Goal: Task Accomplishment & Management: Complete application form

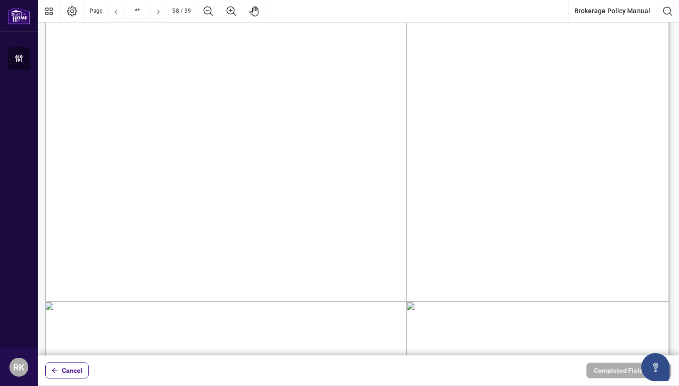
scroll to position [47672, 2]
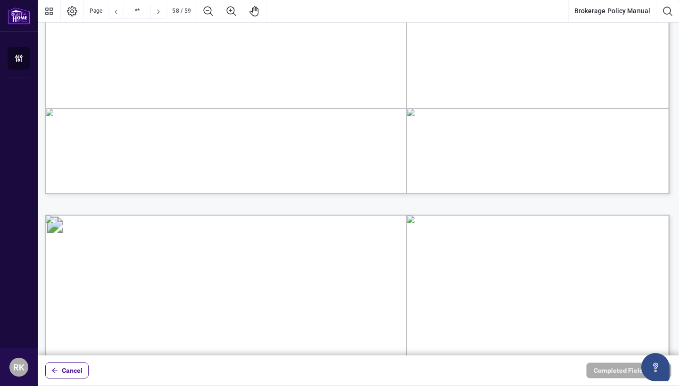
type input "**"
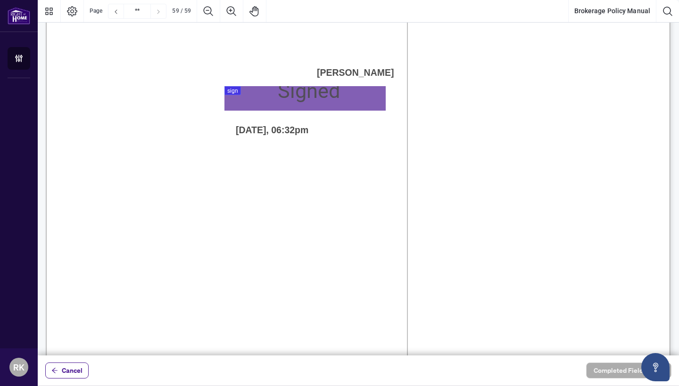
scroll to position [48389, 1]
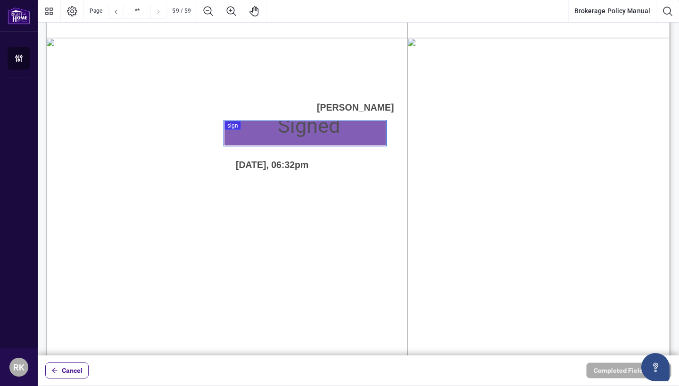
click at [303, 131] on div "Sign 01K1KF6HSSBDC688D4TJ89XHEA, Sign" at bounding box center [304, 133] width 161 height 25
click at [236, 126] on div at bounding box center [358, 178] width 641 height 356
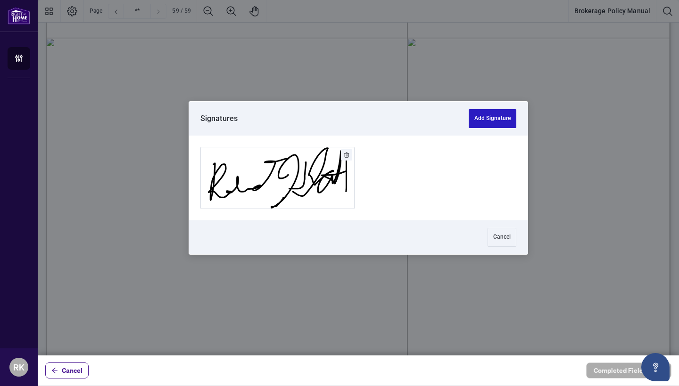
click at [497, 111] on button "Add Signature" at bounding box center [492, 118] width 48 height 19
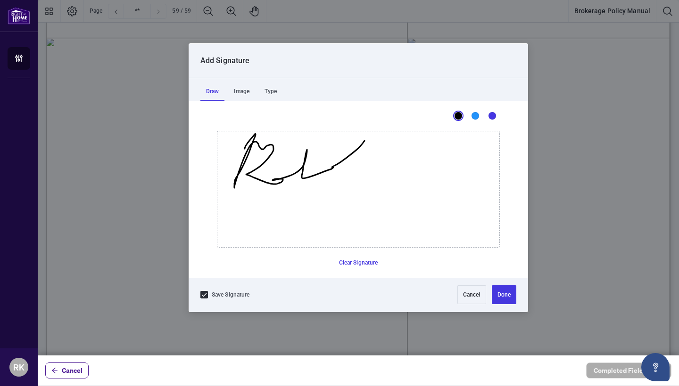
drag, startPoint x: 245, startPoint y: 149, endPoint x: 348, endPoint y: 149, distance: 103.7
click at [348, 149] on icon "Drawing canvas" at bounding box center [358, 189] width 282 height 116
drag, startPoint x: 348, startPoint y: 149, endPoint x: 440, endPoint y: 159, distance: 92.0
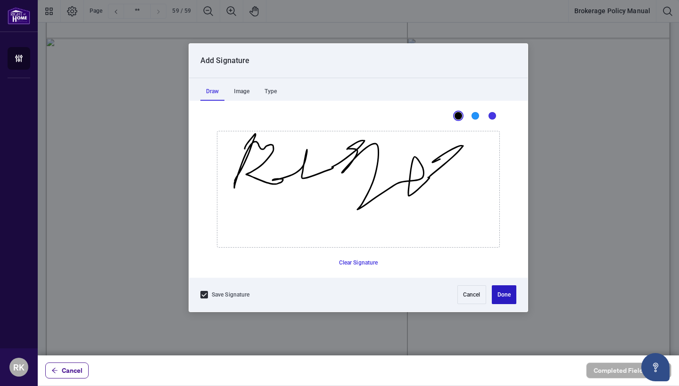
click at [505, 293] on button "Done" at bounding box center [503, 295] width 25 height 19
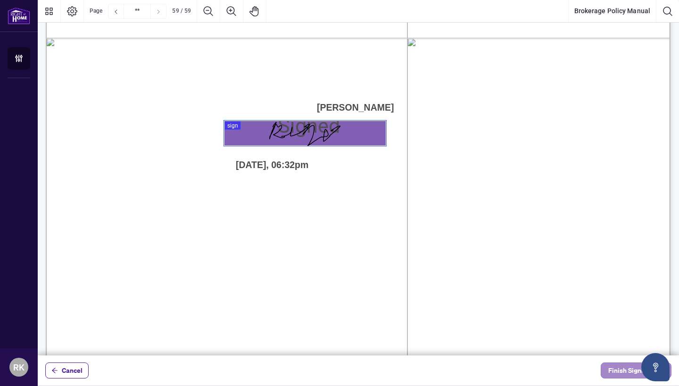
click at [614, 371] on span "Finish Signing" at bounding box center [629, 370] width 42 height 15
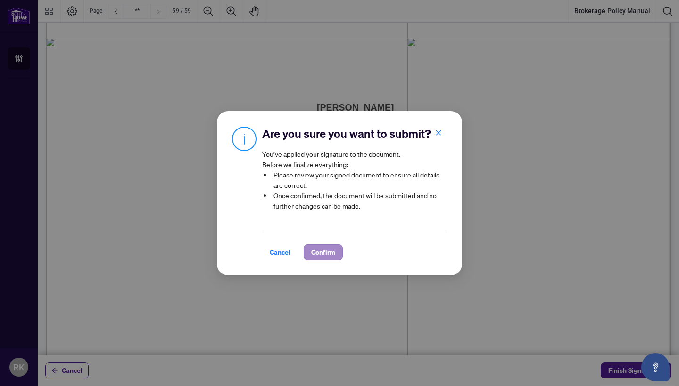
click at [333, 249] on span "Confirm" at bounding box center [323, 252] width 24 height 15
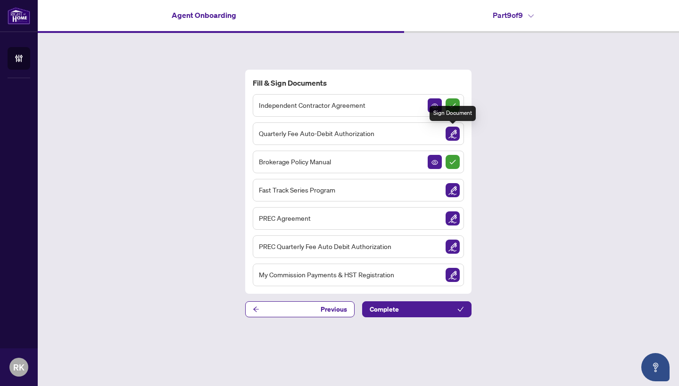
click at [454, 131] on img "Sign Document" at bounding box center [452, 134] width 14 height 14
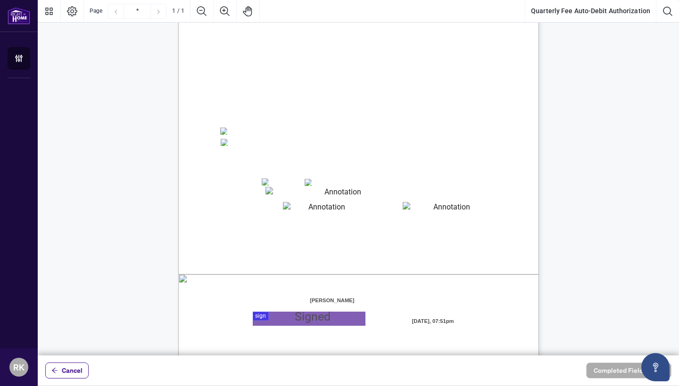
scroll to position [129, 0]
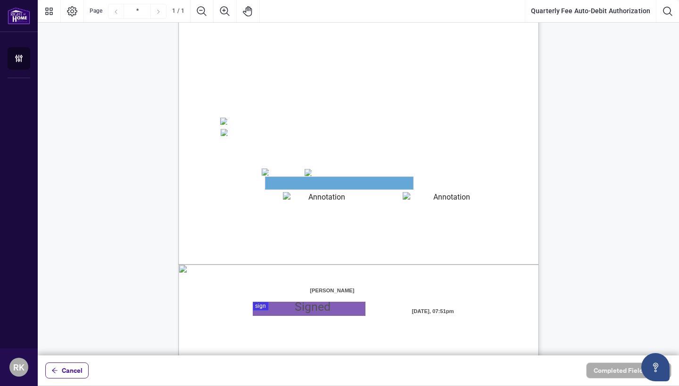
click at [291, 180] on textarea "01JYSH6N3QG8E1WFK6KJHV1ZM9" at bounding box center [338, 183] width 147 height 12
click at [278, 187] on textarea "01JYSH6N3QG8E1WFK6KJHV1ZM9" at bounding box center [338, 183] width 147 height 12
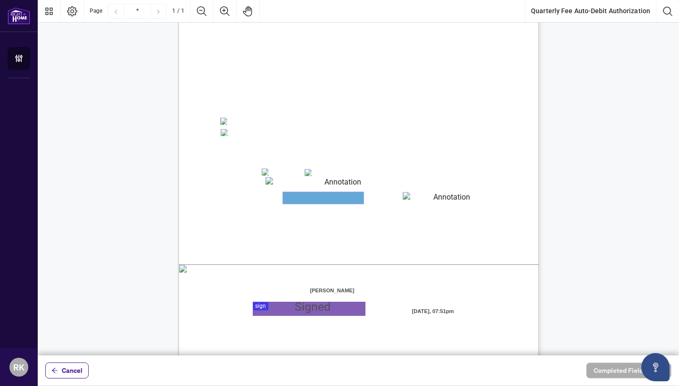
click at [299, 196] on textarea "01JYSH6Y8NC4A9ZZN4JET9H3W9" at bounding box center [323, 198] width 81 height 12
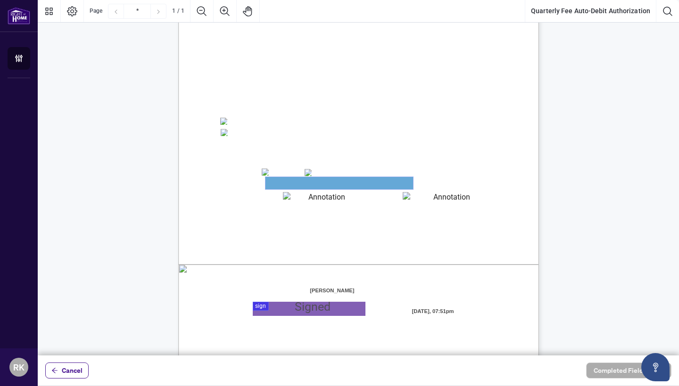
click at [290, 186] on textarea "01JYSH6N3QG8E1WFK6KJHV1ZM9" at bounding box center [338, 183] width 147 height 12
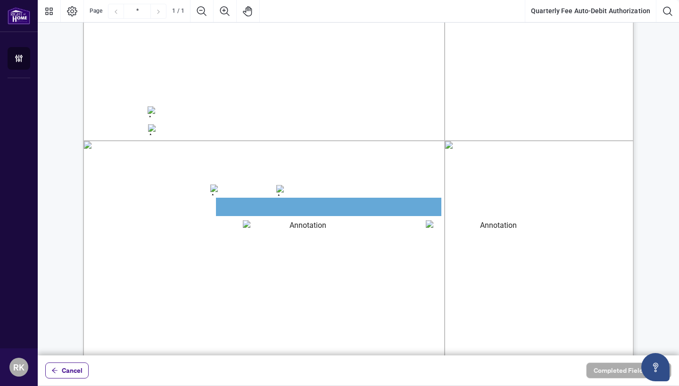
scroll to position [255, 0]
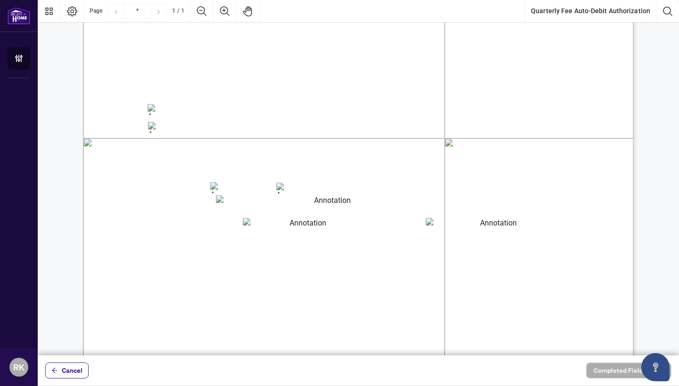
click at [198, 208] on span "Card Number:" at bounding box center [173, 209] width 50 height 11
click at [198, 211] on span "Card Number:" at bounding box center [173, 209] width 50 height 11
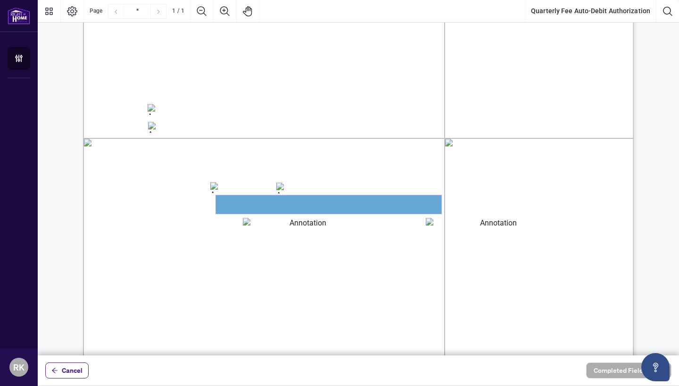
click at [230, 211] on textarea "01JYSH6N3QG8E1WFK6KJHV1ZM9" at bounding box center [328, 205] width 225 height 18
click at [401, 199] on textarea "01JYSH6N3QG8E1WFK6KJHV1ZM9" at bounding box center [328, 205] width 225 height 18
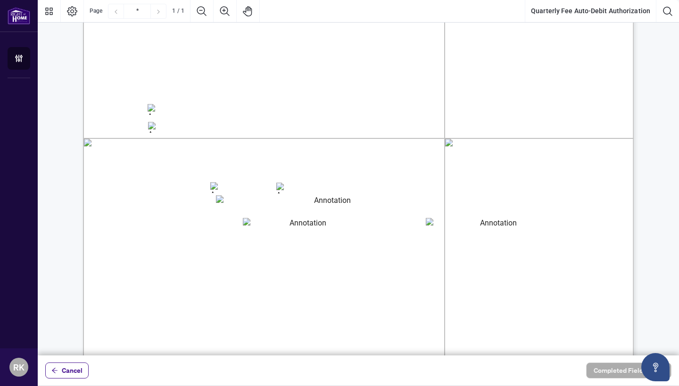
click at [455, 226] on textarea "01JYSH75Z5QNAR8XK9BK473TAW" at bounding box center [494, 226] width 138 height 17
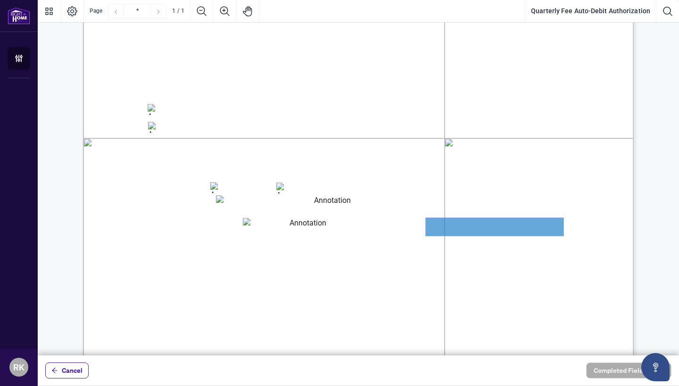
click at [455, 226] on textarea "01JYSH75Z5QNAR8XK9BK473TAW" at bounding box center [494, 227] width 138 height 18
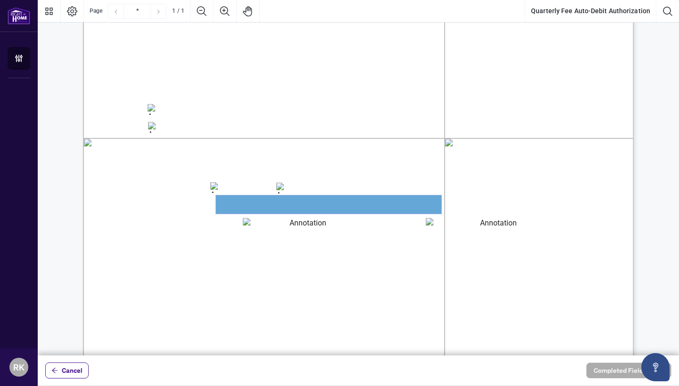
click at [388, 202] on textarea "01JYSH6N3QG8E1WFK6KJHV1ZM9" at bounding box center [328, 205] width 225 height 18
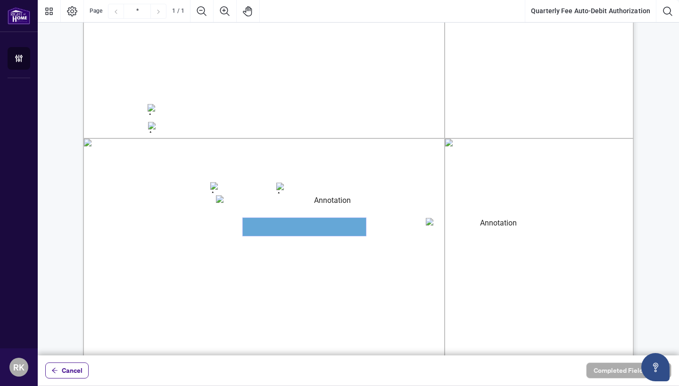
click at [307, 223] on textarea "01JYSH6Y8NC4A9ZZN4JET9H3W9" at bounding box center [304, 227] width 123 height 18
click at [341, 219] on textarea "01JYSH6Y8NC4A9ZZN4JET9H3W9" at bounding box center [304, 227] width 123 height 18
click at [243, 210] on textarea "01JYSH6N3QG8E1WFK6KJHV1ZM9" at bounding box center [328, 205] width 225 height 18
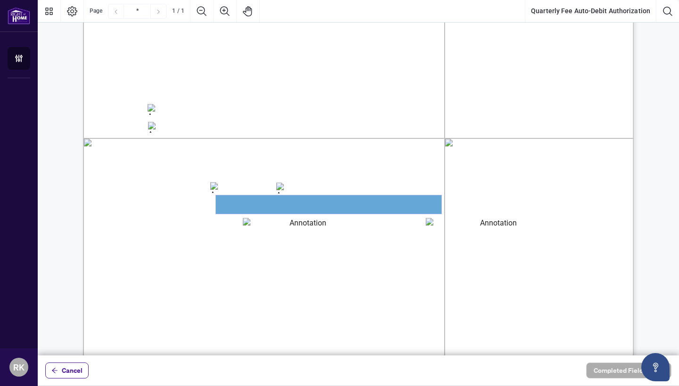
click at [243, 210] on textarea "01JYSH6N3QG8E1WFK6KJHV1ZM9" at bounding box center [328, 205] width 225 height 18
click at [234, 207] on textarea "01JYSH6N3QG8E1WFK6KJHV1ZM9" at bounding box center [328, 205] width 225 height 18
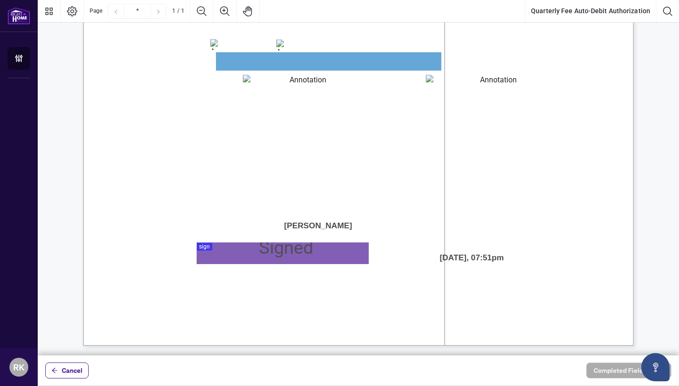
scroll to position [398, 0]
click at [327, 76] on textarea "01JYSH6Y8NC4A9ZZN4JET9H3W9" at bounding box center [304, 83] width 123 height 17
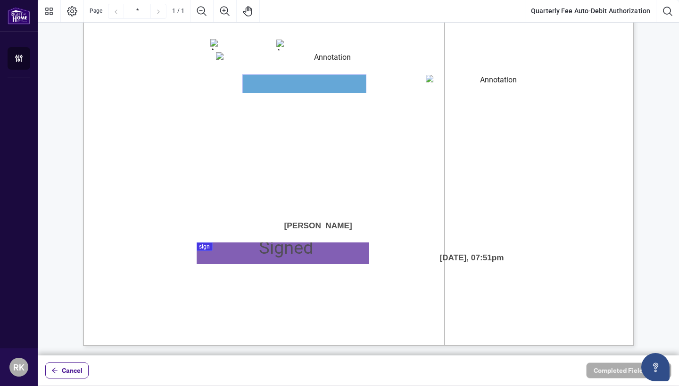
click at [327, 76] on textarea "01JYSH6Y8NC4A9ZZN4JET9H3W9" at bounding box center [304, 84] width 123 height 18
click at [327, 78] on textarea "01JYSH6Y8NC4A9ZZN4JET9H3W9" at bounding box center [304, 84] width 123 height 18
click at [317, 90] on textarea "01JYSH6Y8NC4A9ZZN4JET9H3W9" at bounding box center [304, 84] width 123 height 18
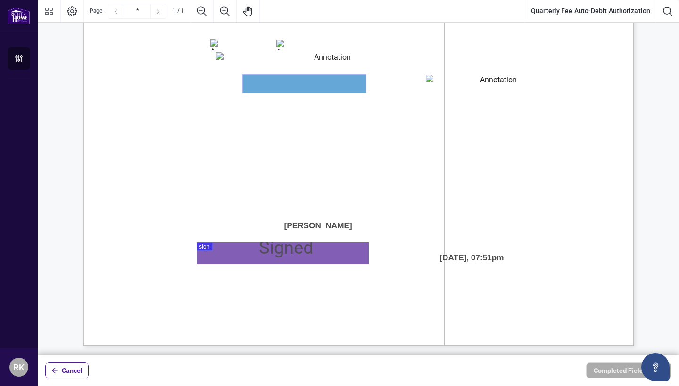
click at [317, 90] on textarea "01JYSH6Y8NC4A9ZZN4JET9H3W9" at bounding box center [304, 84] width 123 height 18
click at [340, 78] on textarea "01JYSH6Y8NC4A9ZZN4JET9H3W9" at bounding box center [304, 84] width 123 height 18
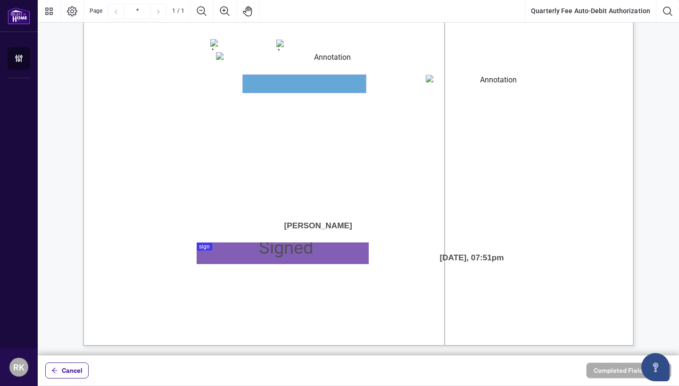
click at [340, 78] on textarea "01JYSH6Y8NC4A9ZZN4JET9H3W9" at bounding box center [304, 84] width 123 height 18
click at [341, 66] on textarea "01JYSH6N3QG8E1WFK6KJHV1ZM9" at bounding box center [328, 61] width 225 height 18
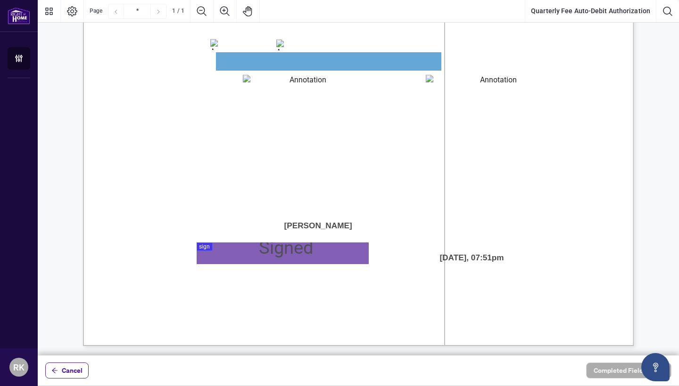
click at [449, 79] on textarea "01JYSH75Z5QNAR8XK9BK473TAW" at bounding box center [494, 83] width 138 height 17
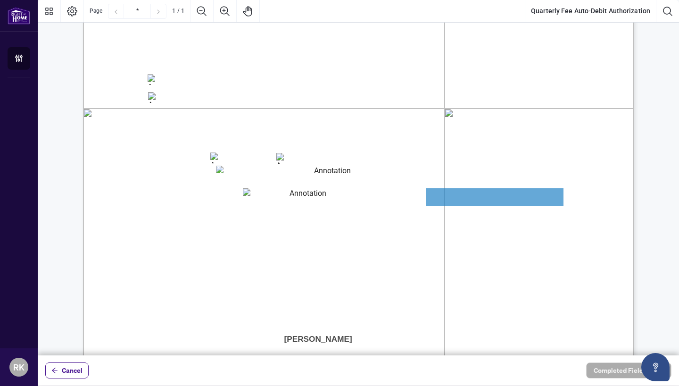
scroll to position [283, 0]
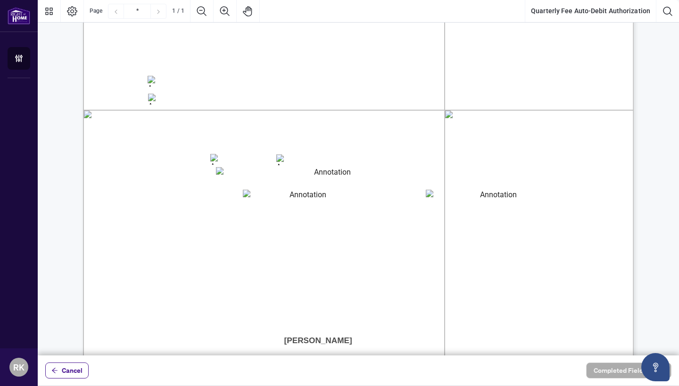
click at [300, 199] on textarea "01JYSH6Y8NC4A9ZZN4JET9H3W9" at bounding box center [304, 198] width 123 height 17
click at [300, 199] on textarea "01JYSH6Y8NC4A9ZZN4JET9H3W9" at bounding box center [304, 199] width 123 height 18
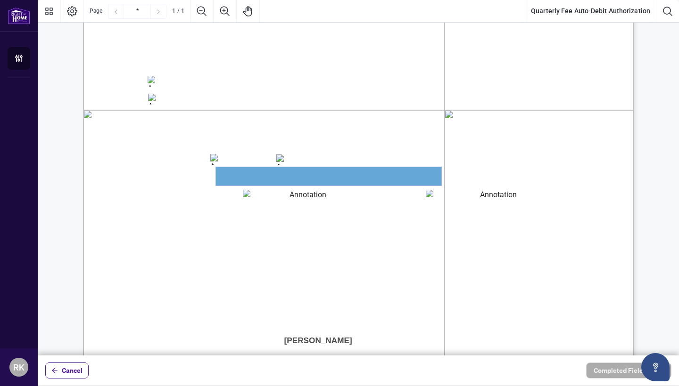
click at [265, 178] on textarea "01JYSH6N3QG8E1WFK6KJHV1ZM9" at bounding box center [328, 176] width 225 height 18
click at [244, 163] on span "VISA" at bounding box center [233, 159] width 21 height 11
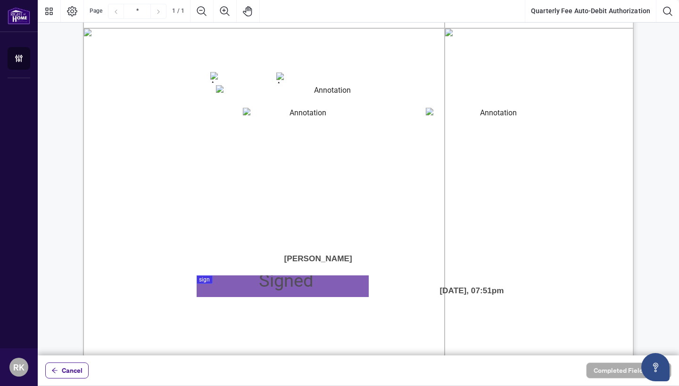
scroll to position [380, 0]
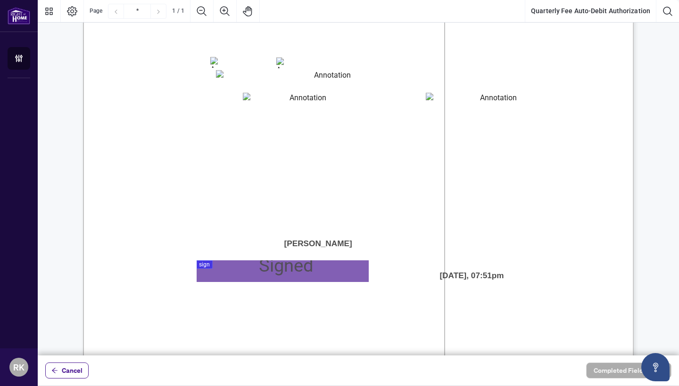
click at [210, 265] on div at bounding box center [358, 178] width 641 height 356
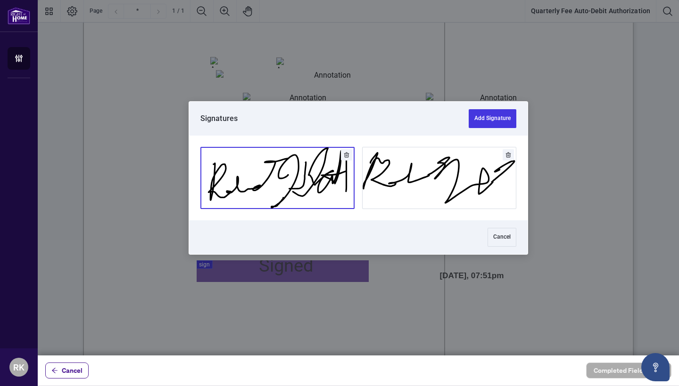
click at [282, 196] on button "Add Signature" at bounding box center [277, 177] width 153 height 61
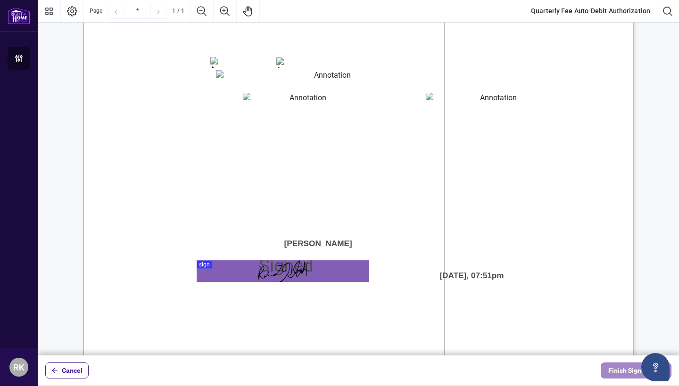
click at [618, 375] on span "Finish Signing" at bounding box center [629, 370] width 42 height 15
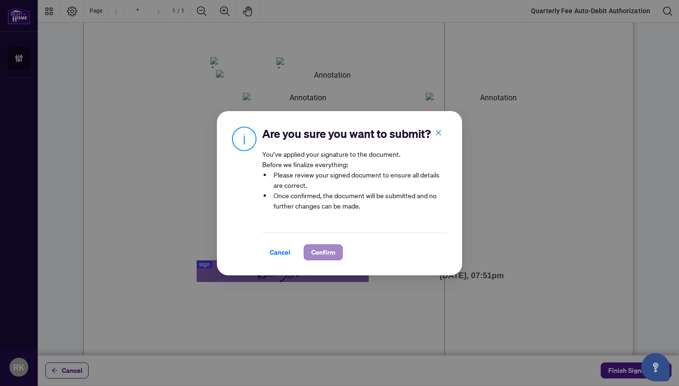
click at [333, 256] on span "Confirm" at bounding box center [323, 252] width 24 height 15
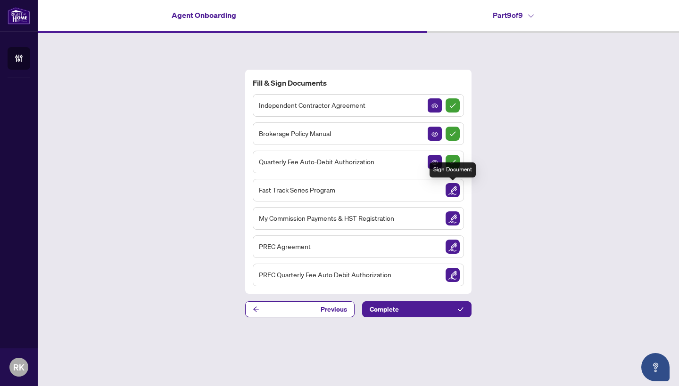
click at [455, 188] on img "Sign Document" at bounding box center [452, 190] width 14 height 14
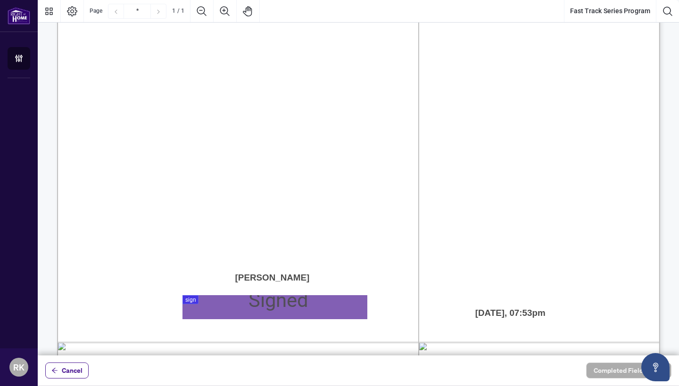
scroll to position [417, 0]
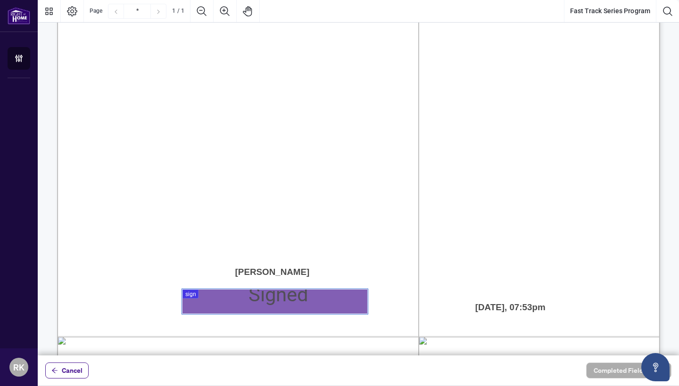
click at [192, 297] on div at bounding box center [358, 178] width 641 height 356
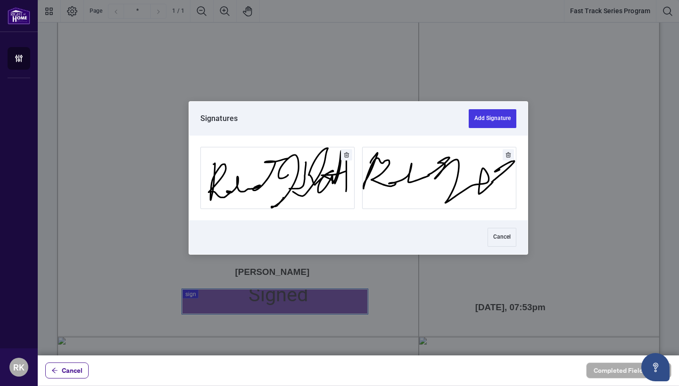
click at [347, 153] on icon "Delete" at bounding box center [346, 155] width 5 height 6
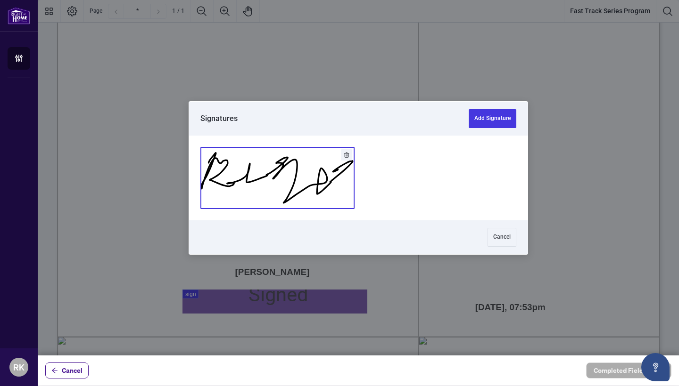
click at [309, 169] on button "Add Signature" at bounding box center [277, 177] width 153 height 61
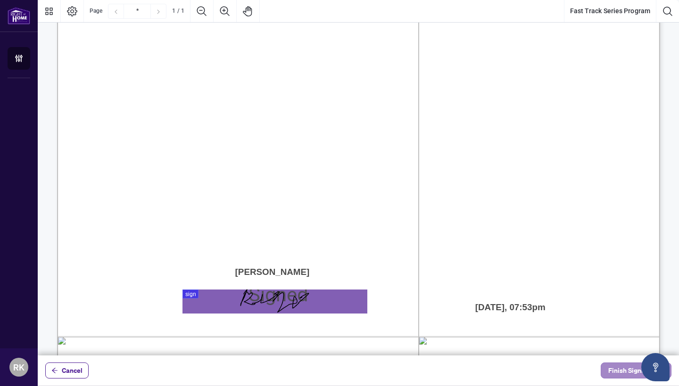
click at [622, 369] on span "Finish Signing" at bounding box center [629, 370] width 42 height 15
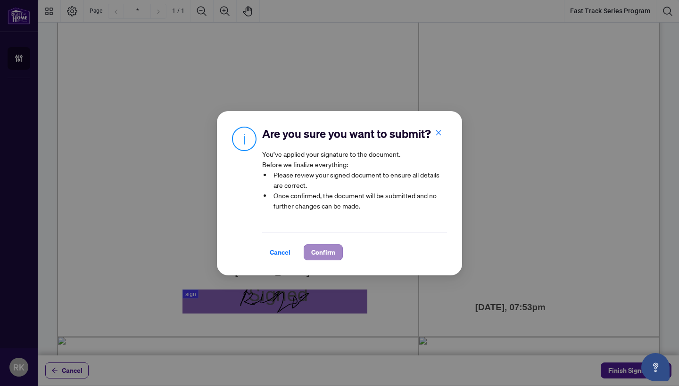
click at [324, 249] on span "Confirm" at bounding box center [323, 252] width 24 height 15
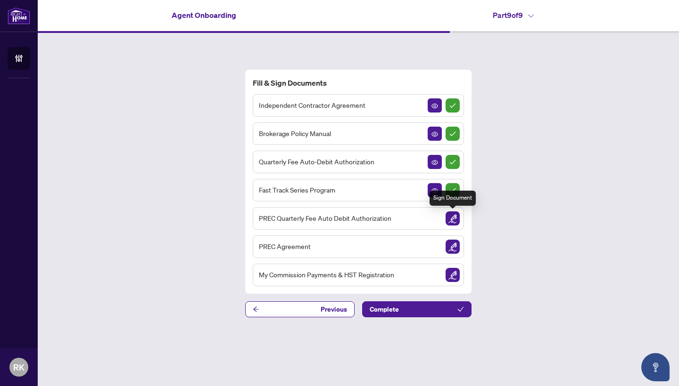
click at [450, 217] on img "Sign Document" at bounding box center [452, 219] width 14 height 14
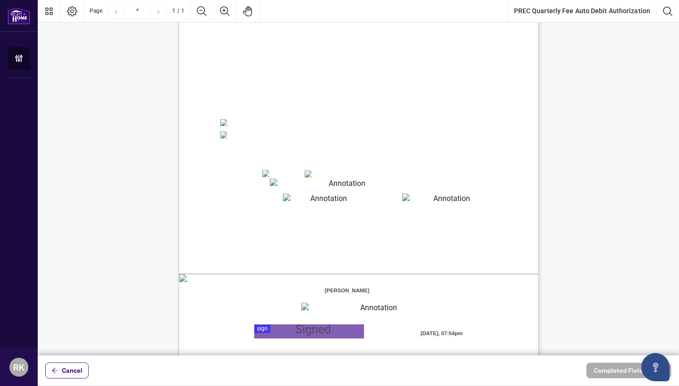
scroll to position [121, 0]
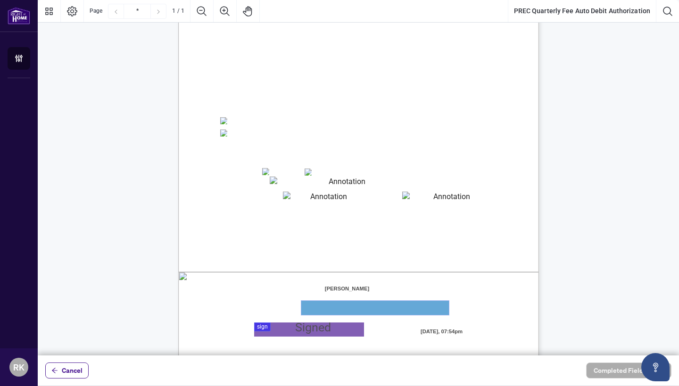
click at [315, 308] on textarea "01JYSJXW972907DXYKWDND1T4G" at bounding box center [374, 308] width 147 height 14
click at [365, 311] on textarea "01JYSJXW972907DXYKWDND1T4G" at bounding box center [374, 308] width 147 height 14
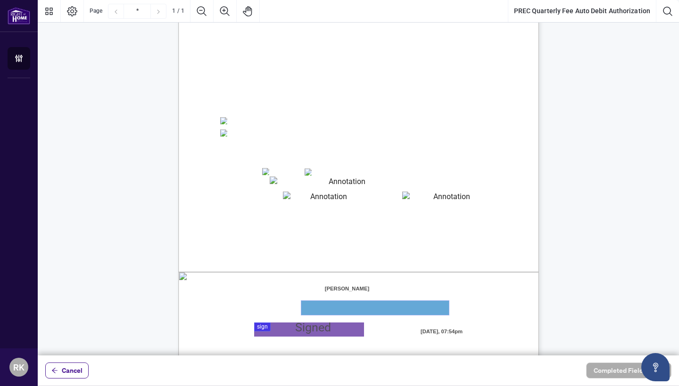
click at [365, 311] on textarea "01JYSJXW972907DXYKWDND1T4G" at bounding box center [374, 308] width 147 height 14
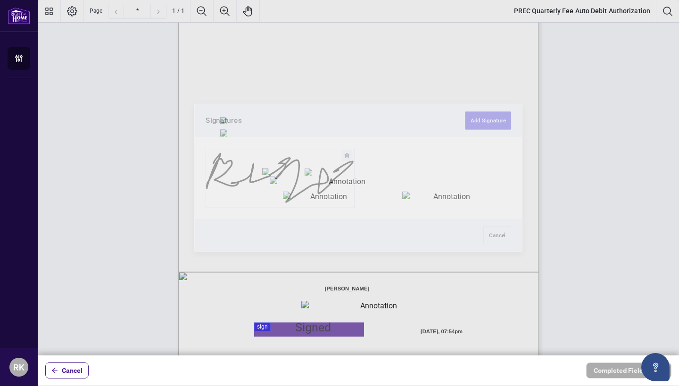
click at [260, 326] on div at bounding box center [358, 178] width 641 height 356
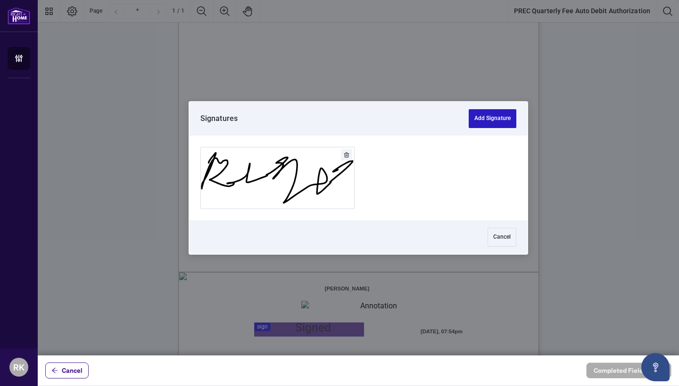
click at [503, 118] on button "Add Signature" at bounding box center [492, 118] width 48 height 19
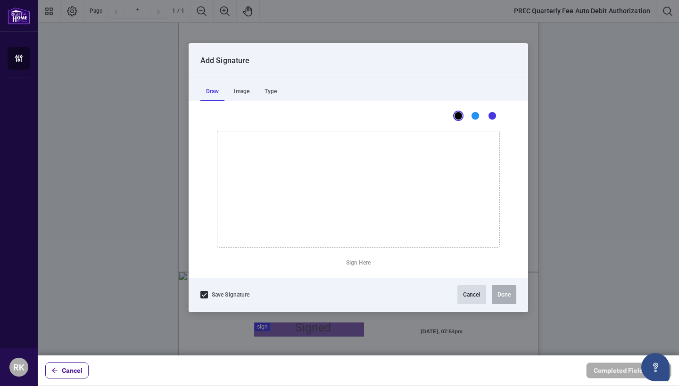
click at [464, 286] on button "Cancel" at bounding box center [471, 295] width 29 height 19
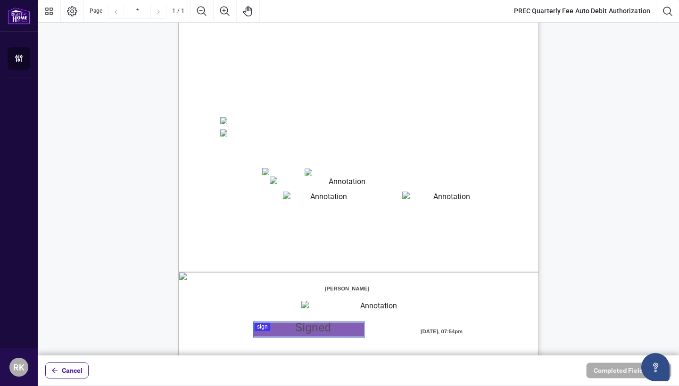
click at [261, 328] on div at bounding box center [358, 178] width 641 height 356
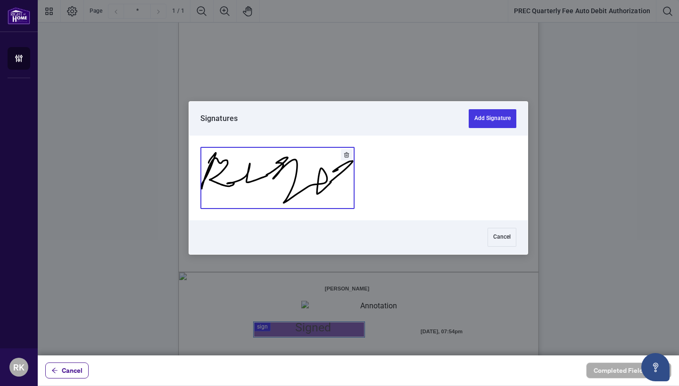
click at [269, 168] on button "Add Signature" at bounding box center [277, 177] width 153 height 61
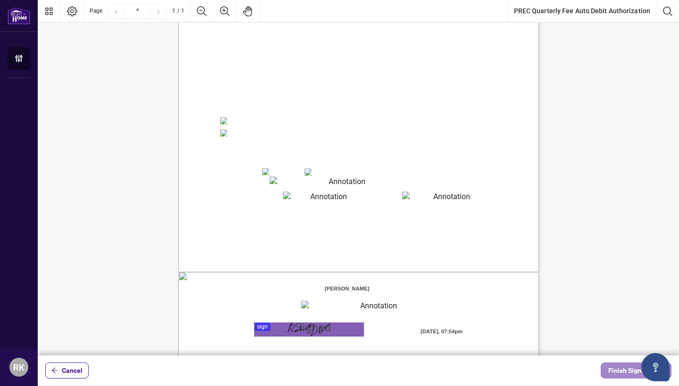
click at [616, 374] on span "Finish Signing" at bounding box center [629, 370] width 42 height 15
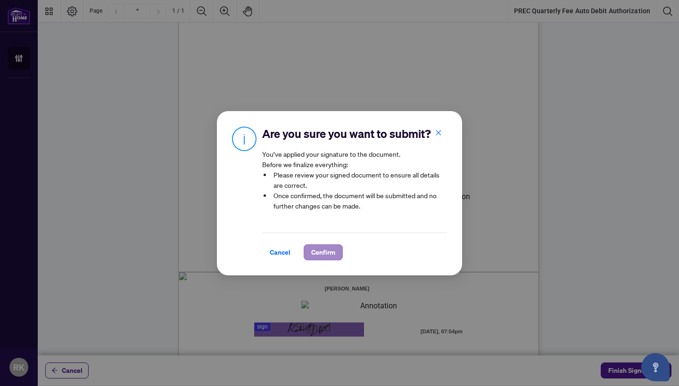
click at [331, 254] on span "Confirm" at bounding box center [323, 252] width 24 height 15
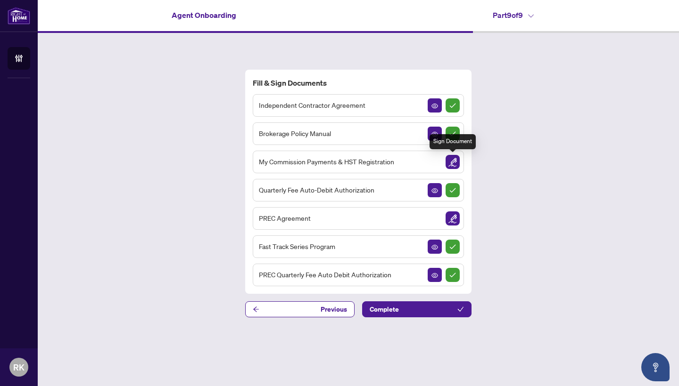
click at [450, 159] on img "Sign Document" at bounding box center [452, 162] width 14 height 14
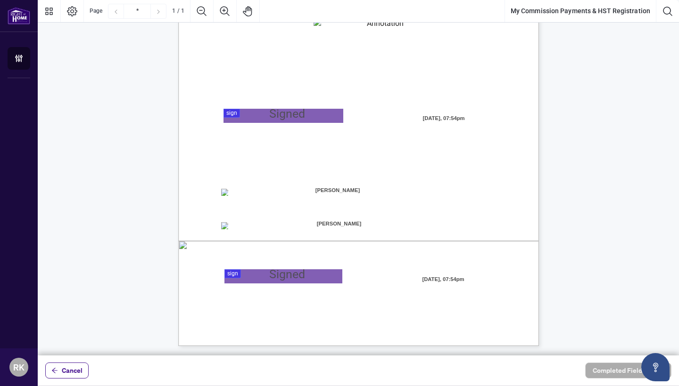
scroll to position [152, 0]
click at [226, 193] on span "☐" at bounding box center [223, 192] width 5 height 8
click at [232, 110] on div at bounding box center [358, 178] width 641 height 356
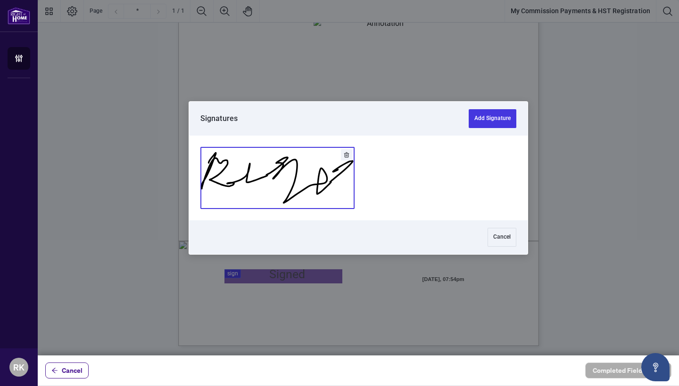
click at [267, 157] on button "Add Signature" at bounding box center [277, 177] width 153 height 61
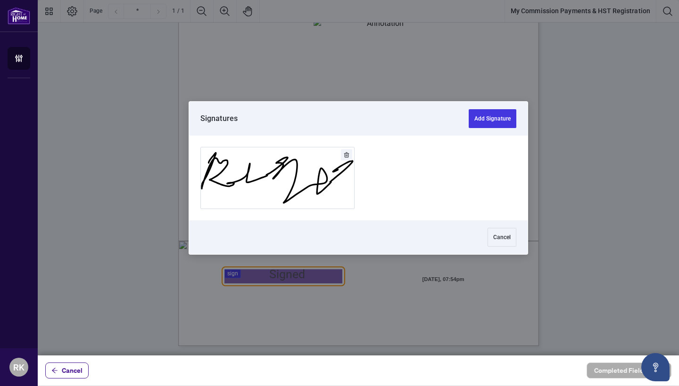
click at [230, 272] on div at bounding box center [358, 178] width 641 height 356
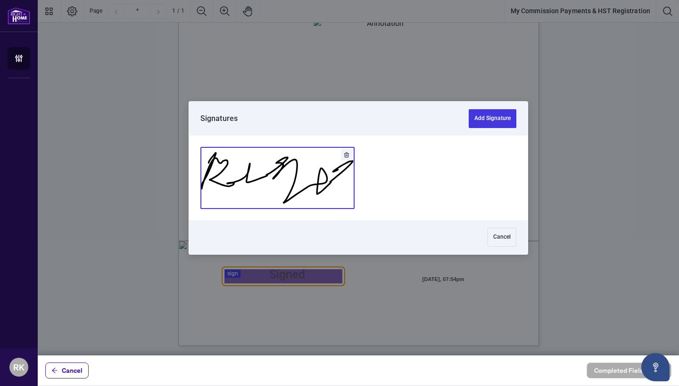
click at [275, 157] on button "Add Signature" at bounding box center [277, 177] width 153 height 61
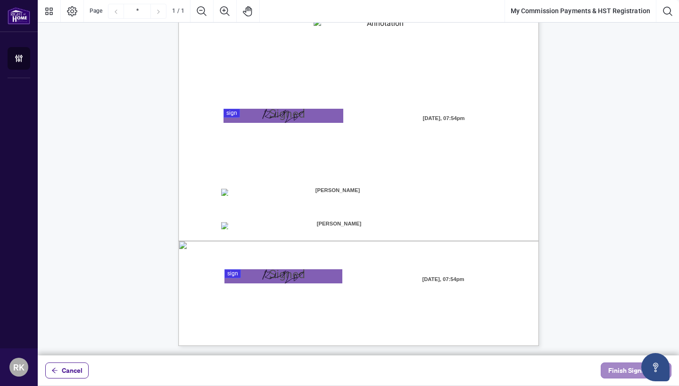
click at [623, 370] on span "Finish Signing" at bounding box center [629, 370] width 42 height 15
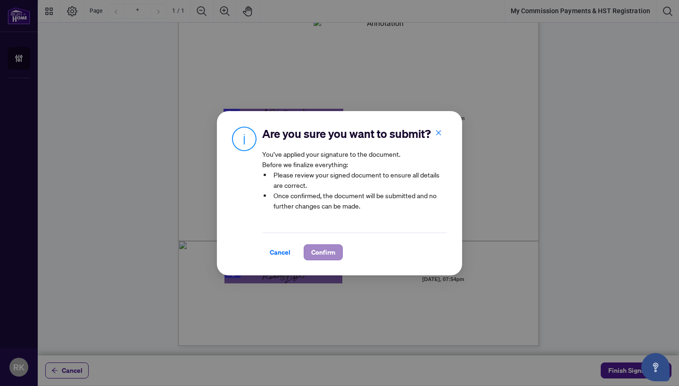
click at [325, 251] on span "Confirm" at bounding box center [323, 252] width 24 height 15
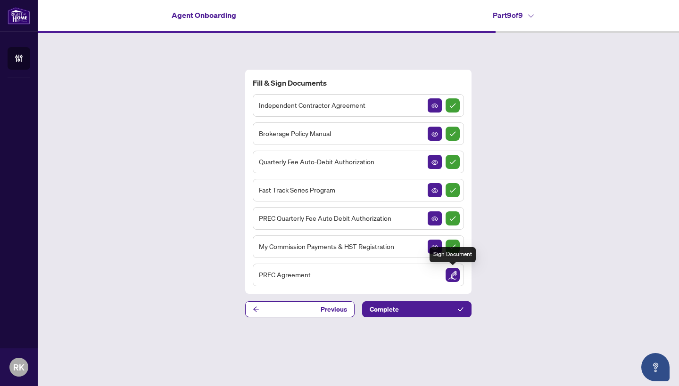
click at [451, 278] on img "Sign Document" at bounding box center [452, 275] width 14 height 14
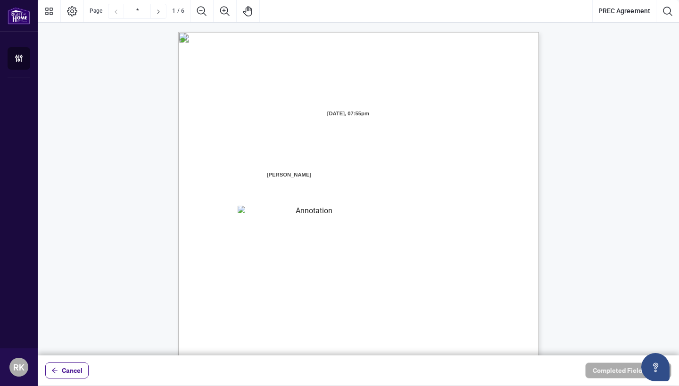
scroll to position [80, 0]
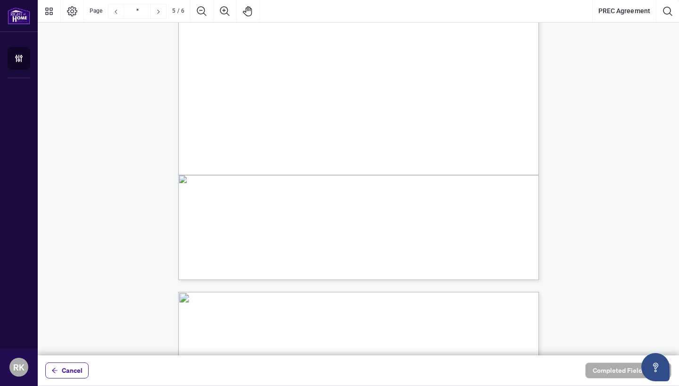
type input "*"
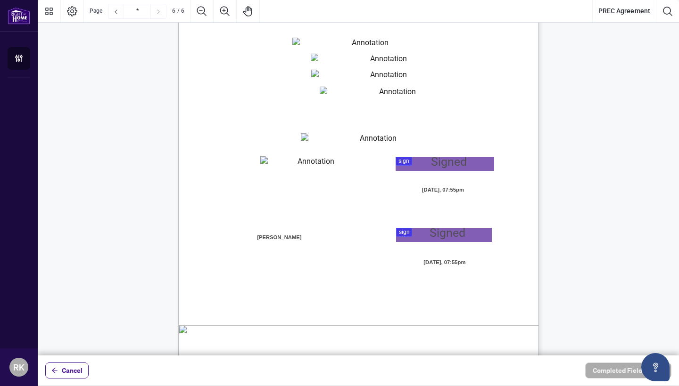
scroll to position [2467, 0]
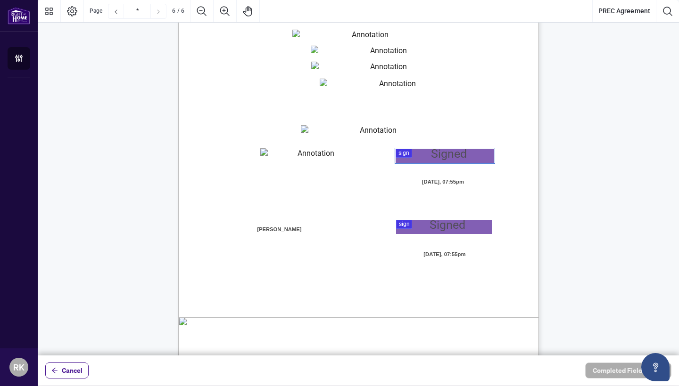
click at [406, 155] on div at bounding box center [358, 178] width 641 height 356
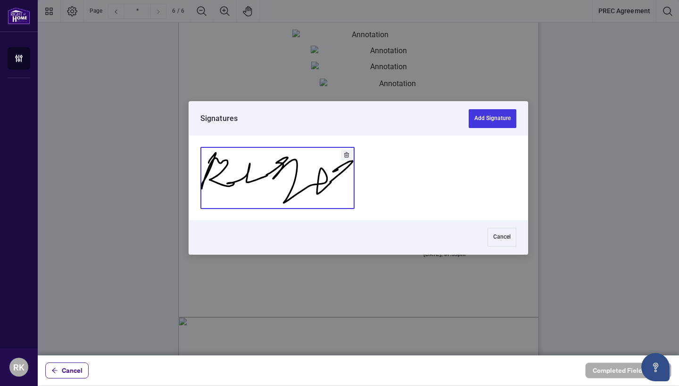
click at [282, 182] on button "Add Signature" at bounding box center [277, 177] width 153 height 61
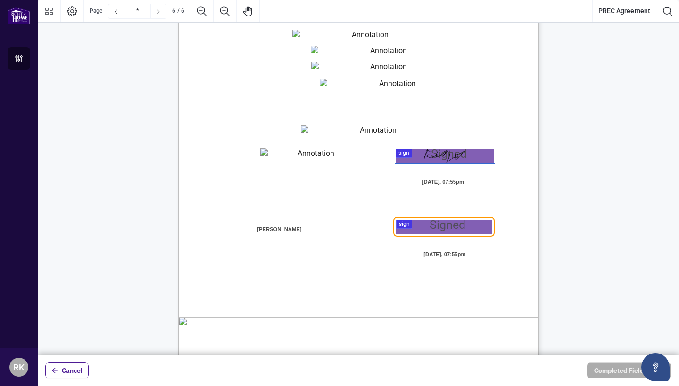
click at [404, 224] on div at bounding box center [358, 178] width 641 height 356
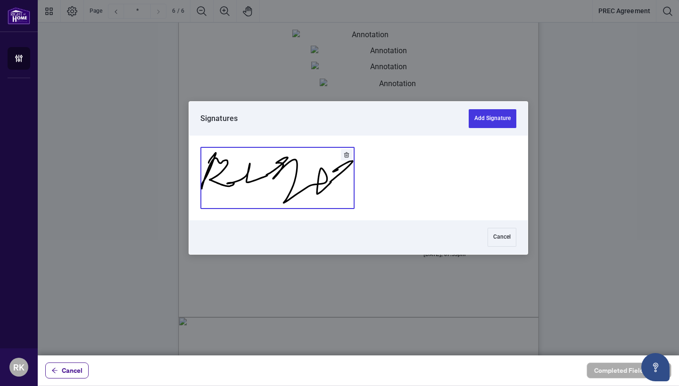
click at [294, 159] on button "Add Signature" at bounding box center [277, 177] width 153 height 61
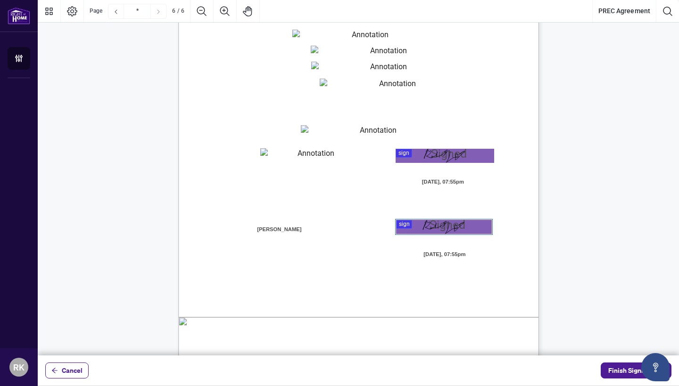
scroll to position [2543, 0]
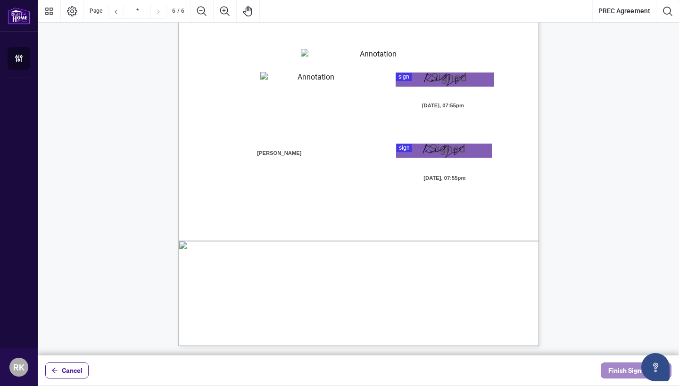
click at [619, 373] on span "Finish Signing" at bounding box center [629, 370] width 42 height 15
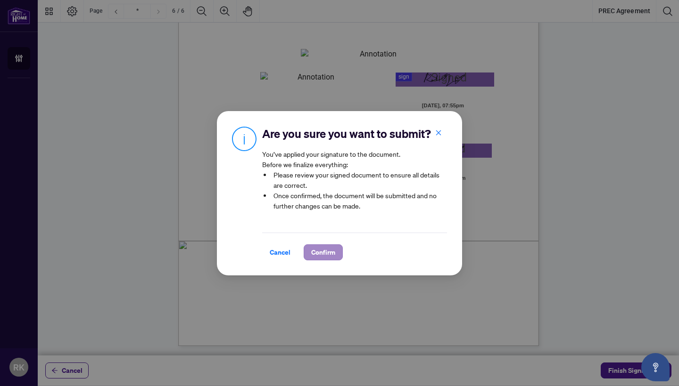
click at [320, 251] on span "Confirm" at bounding box center [323, 252] width 24 height 15
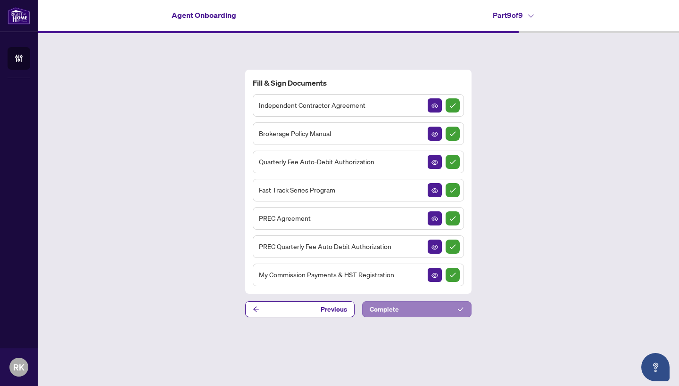
click at [450, 308] on button "Complete" at bounding box center [416, 310] width 109 height 16
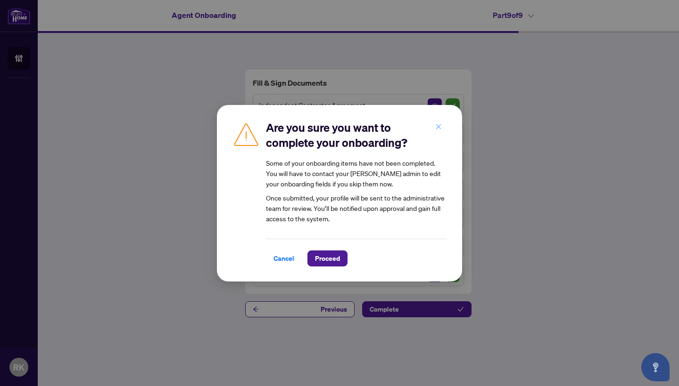
click at [439, 129] on icon "close" at bounding box center [438, 126] width 7 height 7
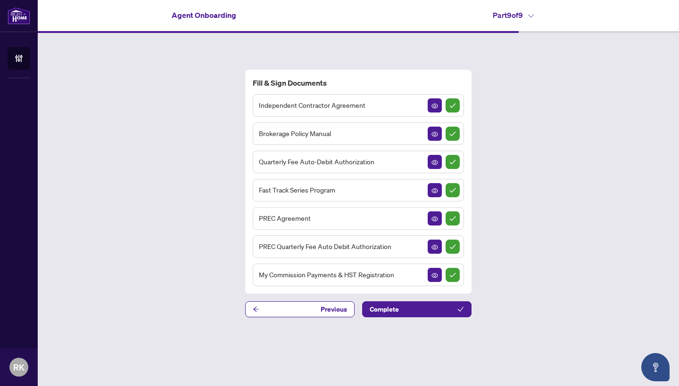
click at [360, 158] on span "Quarterly Fee Auto-Debit Authorization" at bounding box center [316, 161] width 115 height 11
click at [359, 164] on span "Quarterly Fee Auto-Debit Authorization" at bounding box center [316, 161] width 115 height 11
click at [434, 160] on icon "View Document" at bounding box center [434, 162] width 7 height 5
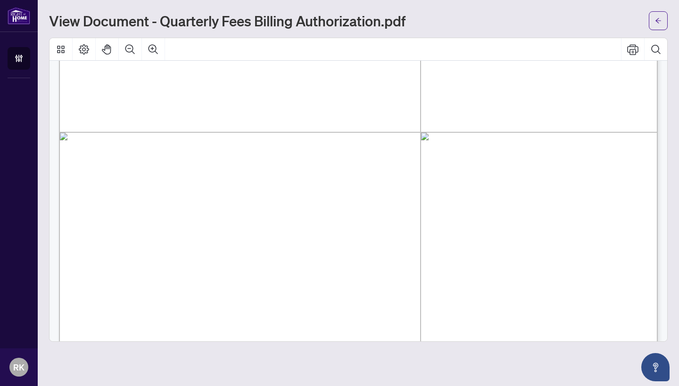
scroll to position [302, 0]
click at [184, 243] on span "Card Number:" at bounding box center [157, 239] width 54 height 12
click at [184, 237] on span "Card Number:" at bounding box center [157, 239] width 54 height 12
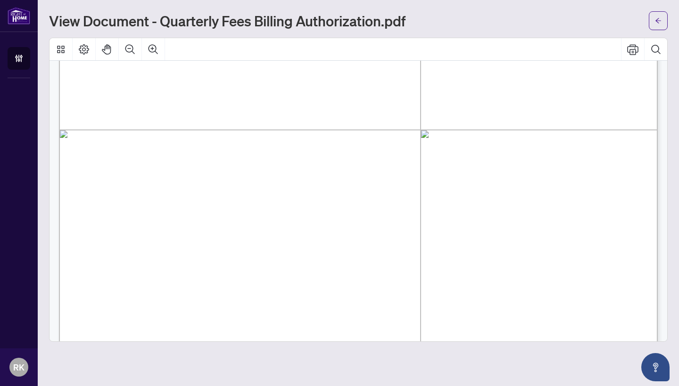
click at [184, 237] on span "Card Number:" at bounding box center [157, 239] width 54 height 12
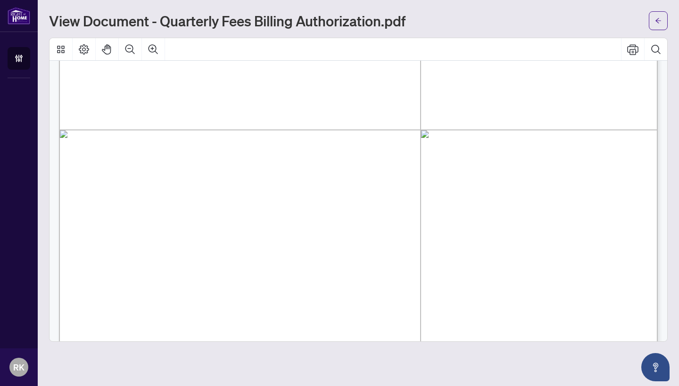
scroll to position [0, 0]
click at [184, 243] on span "Card Number:" at bounding box center [157, 239] width 54 height 12
click at [184, 237] on span "Card Number:" at bounding box center [157, 239] width 54 height 12
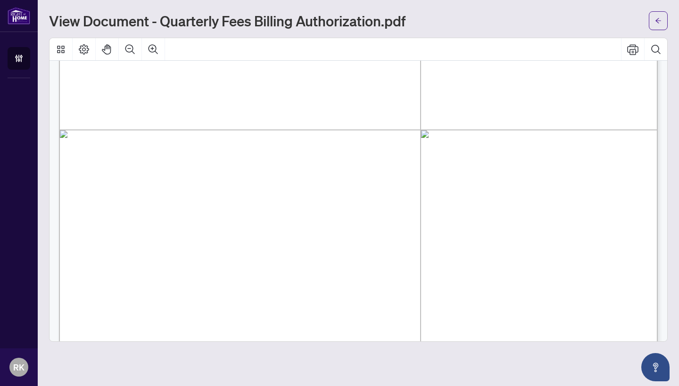
click at [184, 237] on span "Card Number:" at bounding box center [157, 239] width 54 height 12
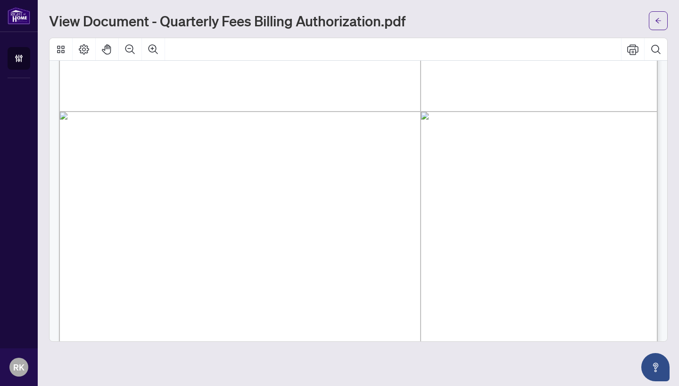
click at [229, 238] on span "Expiry Date (MM/YYYY):" at bounding box center [179, 244] width 98 height 12
click at [229, 104] on span "Expiry Date (MM/YYYY):" at bounding box center [179, 109] width 98 height 12
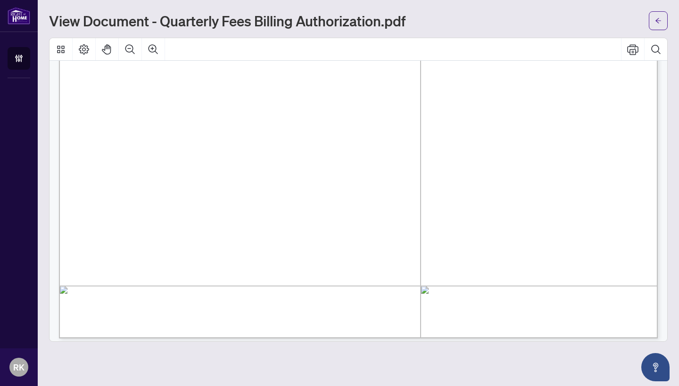
scroll to position [507, 0]
click at [85, 45] on icon "Page Layout" at bounding box center [83, 49] width 11 height 11
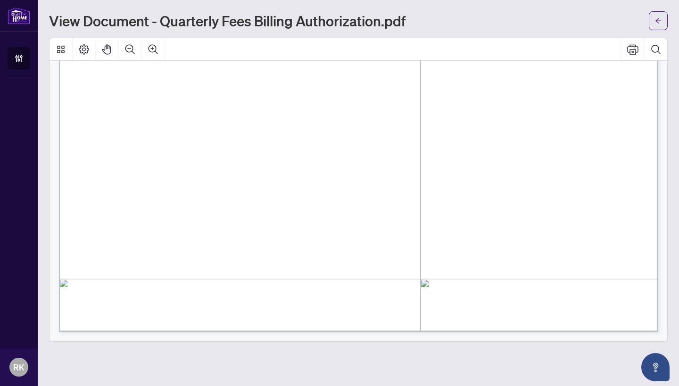
scroll to position [513, 0]
click at [58, 51] on icon "Thumbnails" at bounding box center [60, 49] width 11 height 11
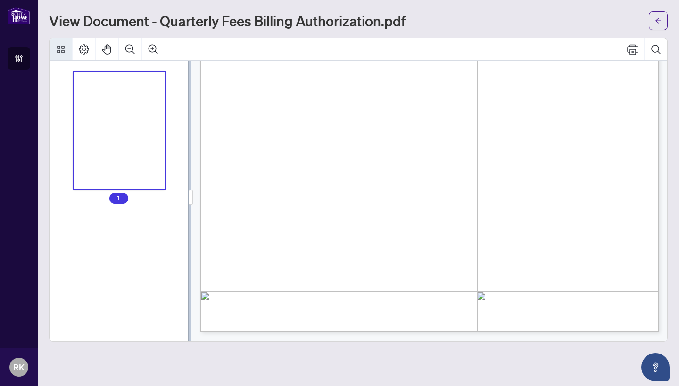
scroll to position [331, 0]
click at [112, 141] on div "Thumbnails" at bounding box center [119, 131] width 91 height 118
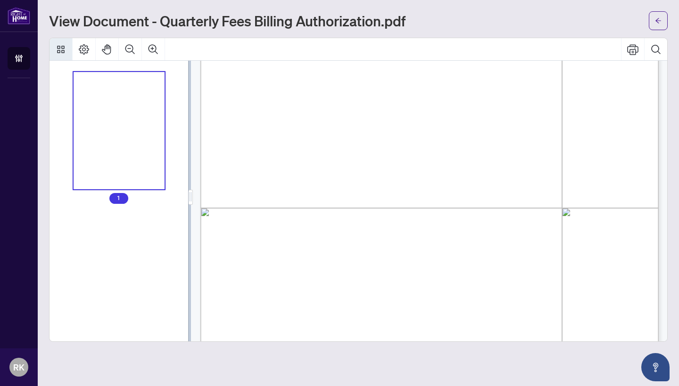
scroll to position [224, 0]
click at [330, 224] on span "Expiry Date (MM/YYYY):" at bounding box center [292, 224] width 75 height 9
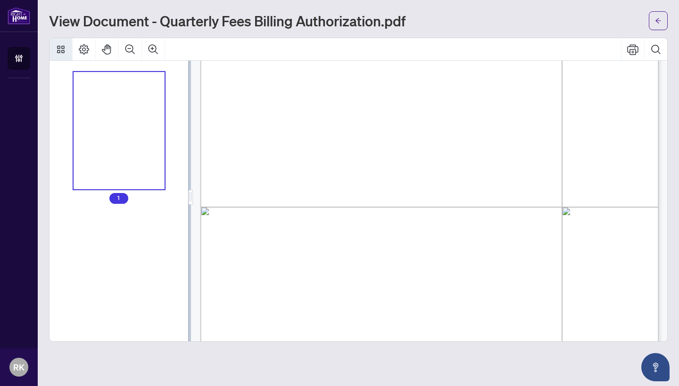
click at [330, 224] on span "Expiry Date (MM/YYYY):" at bounding box center [292, 224] width 75 height 9
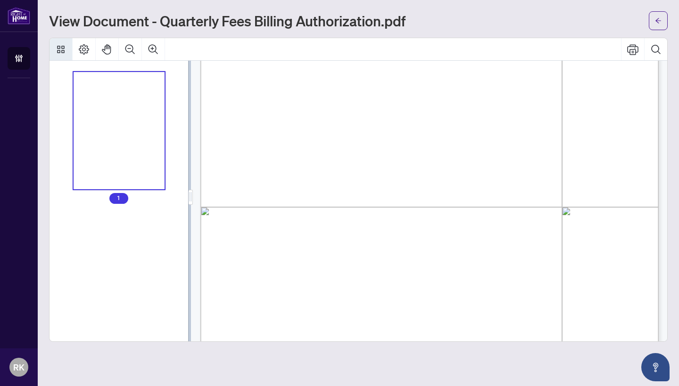
click at [481, 244] on span "CVC Code:" at bounding box center [463, 246] width 35 height 9
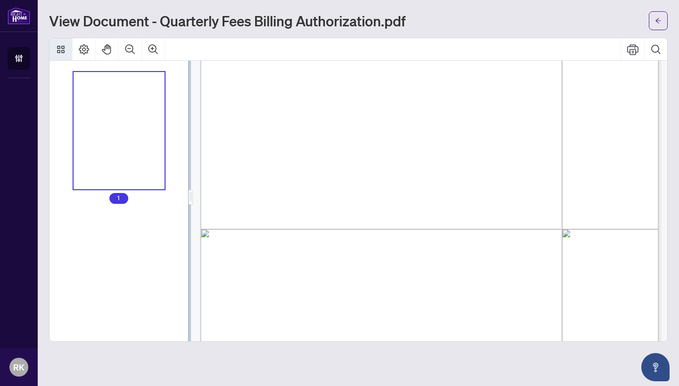
click at [481, 244] on span "CVC Code:" at bounding box center [463, 246] width 35 height 9
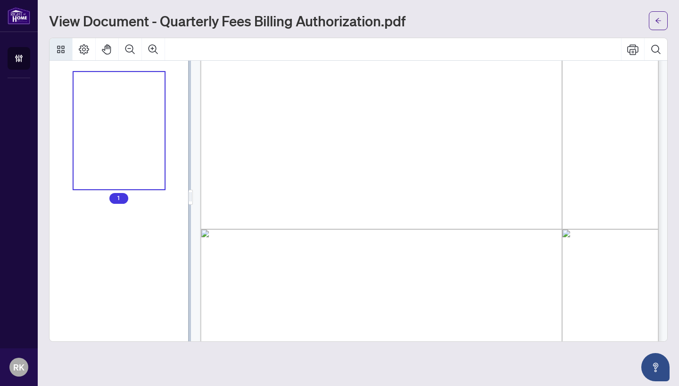
click at [296, 232] on span "Card Number:" at bounding box center [274, 228] width 41 height 9
click at [481, 242] on span "CVC Code:" at bounding box center [463, 246] width 35 height 9
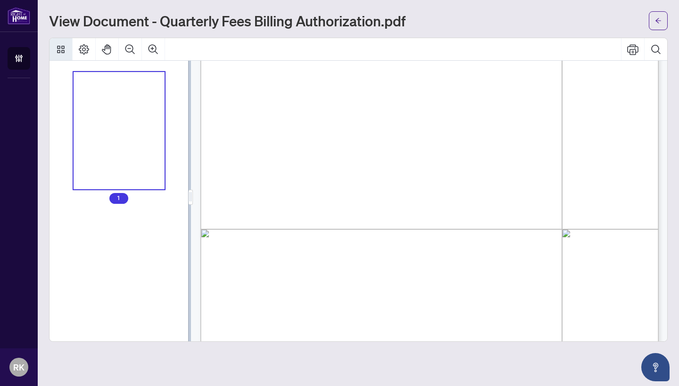
click at [481, 242] on span "CVC Code:" at bounding box center [463, 246] width 35 height 9
click at [404, 205] on span "Mastercard" at bounding box center [387, 209] width 33 height 9
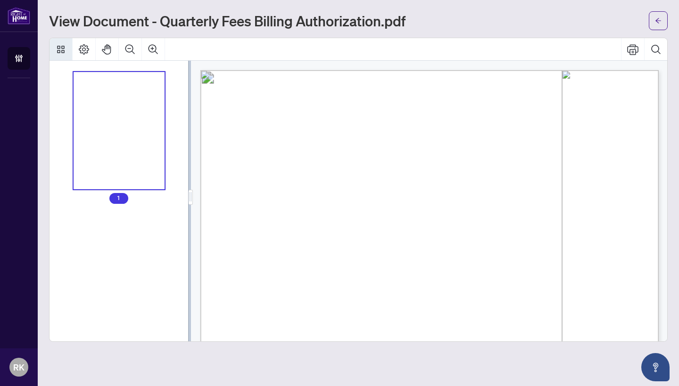
scroll to position [0, 0]
